Goal: Transaction & Acquisition: Purchase product/service

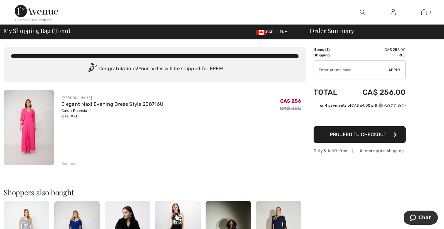
click at [356, 143] on button "Proceed to Checkout" at bounding box center [359, 134] width 92 height 17
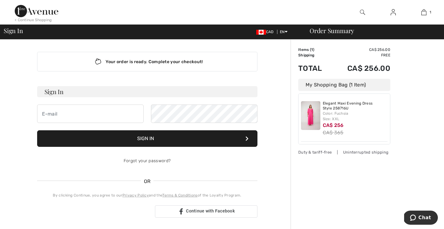
click at [310, 118] on img at bounding box center [310, 115] width 19 height 29
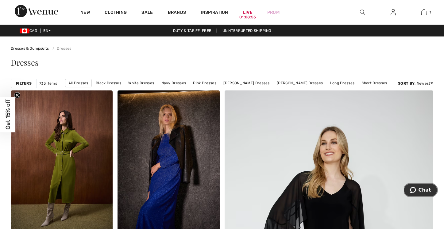
click at [417, 191] on span "Chat" at bounding box center [414, 190] width 9 height 6
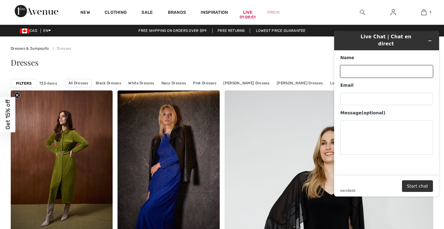
click at [370, 65] on input "Name" at bounding box center [386, 71] width 93 height 12
type input "[PERSON_NAME]"
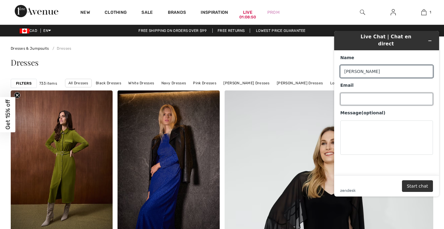
click at [364, 93] on input "Email" at bounding box center [386, 99] width 93 height 12
type input "[EMAIL_ADDRESS][DOMAIN_NAME]"
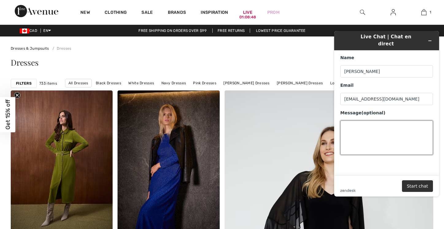
click at [367, 126] on textarea "Message (optional)" at bounding box center [386, 138] width 93 height 34
click at [175, 65] on div "Dresses" at bounding box center [222, 63] width 422 height 8
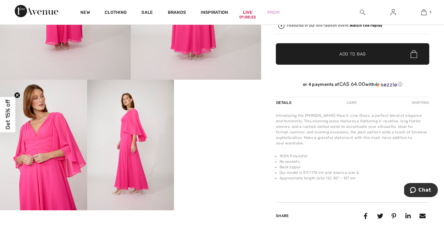
scroll to position [143, 0]
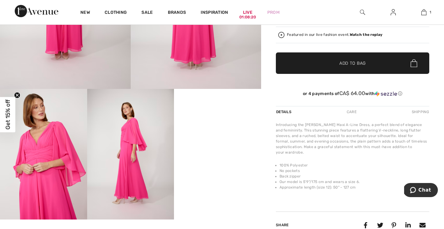
click at [347, 113] on div "Care" at bounding box center [351, 111] width 20 height 11
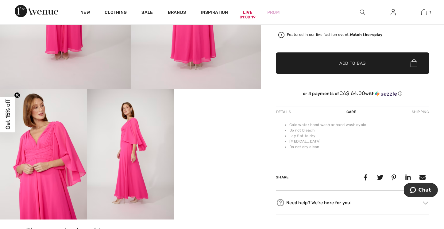
click at [286, 111] on div "Details" at bounding box center [284, 111] width 17 height 11
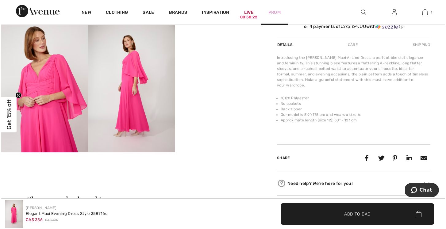
scroll to position [212, 0]
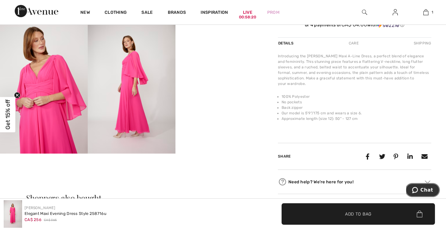
click at [421, 189] on span "Chat" at bounding box center [416, 190] width 9 height 6
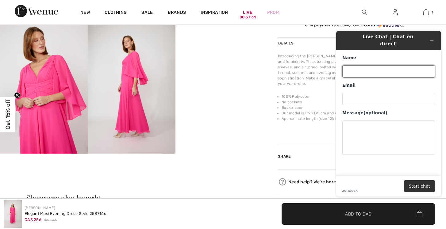
click at [358, 67] on input "Name" at bounding box center [388, 71] width 93 height 12
type input "[PERSON_NAME]"
click at [373, 84] on div "Email" at bounding box center [388, 94] width 93 height 23
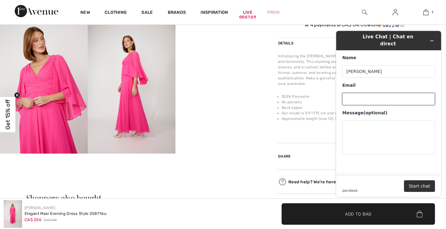
click at [370, 93] on input "Email" at bounding box center [388, 99] width 93 height 12
type input "[EMAIL_ADDRESS][DOMAIN_NAME]"
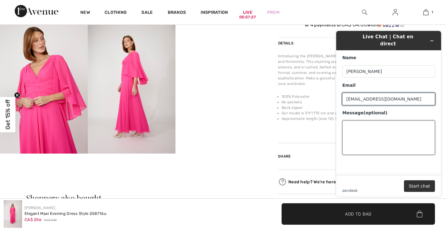
click at [369, 124] on textarea "Message (optional)" at bounding box center [388, 138] width 93 height 34
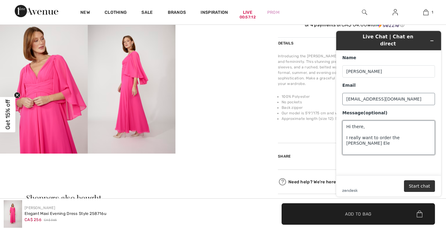
type textarea "Hi there, I really want to order the [PERSON_NAME] Ele"
